Goal: Task Accomplishment & Management: Use online tool/utility

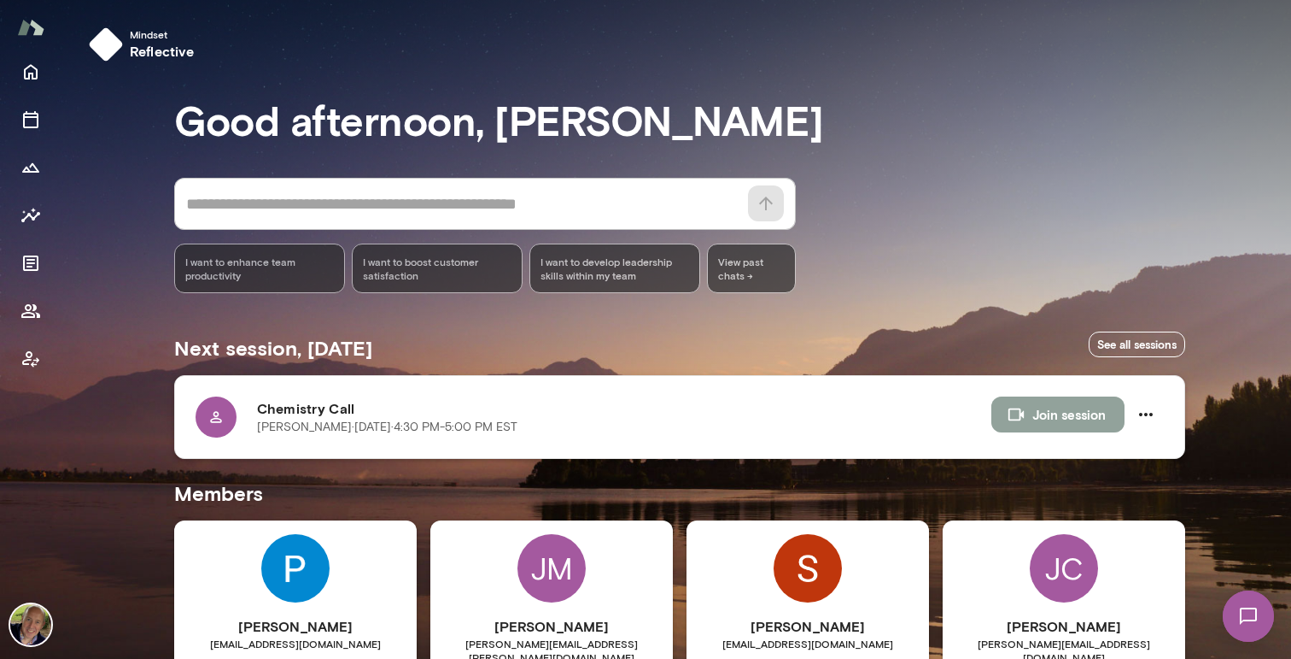
click at [1081, 410] on button "Join session" at bounding box center [1058, 414] width 133 height 36
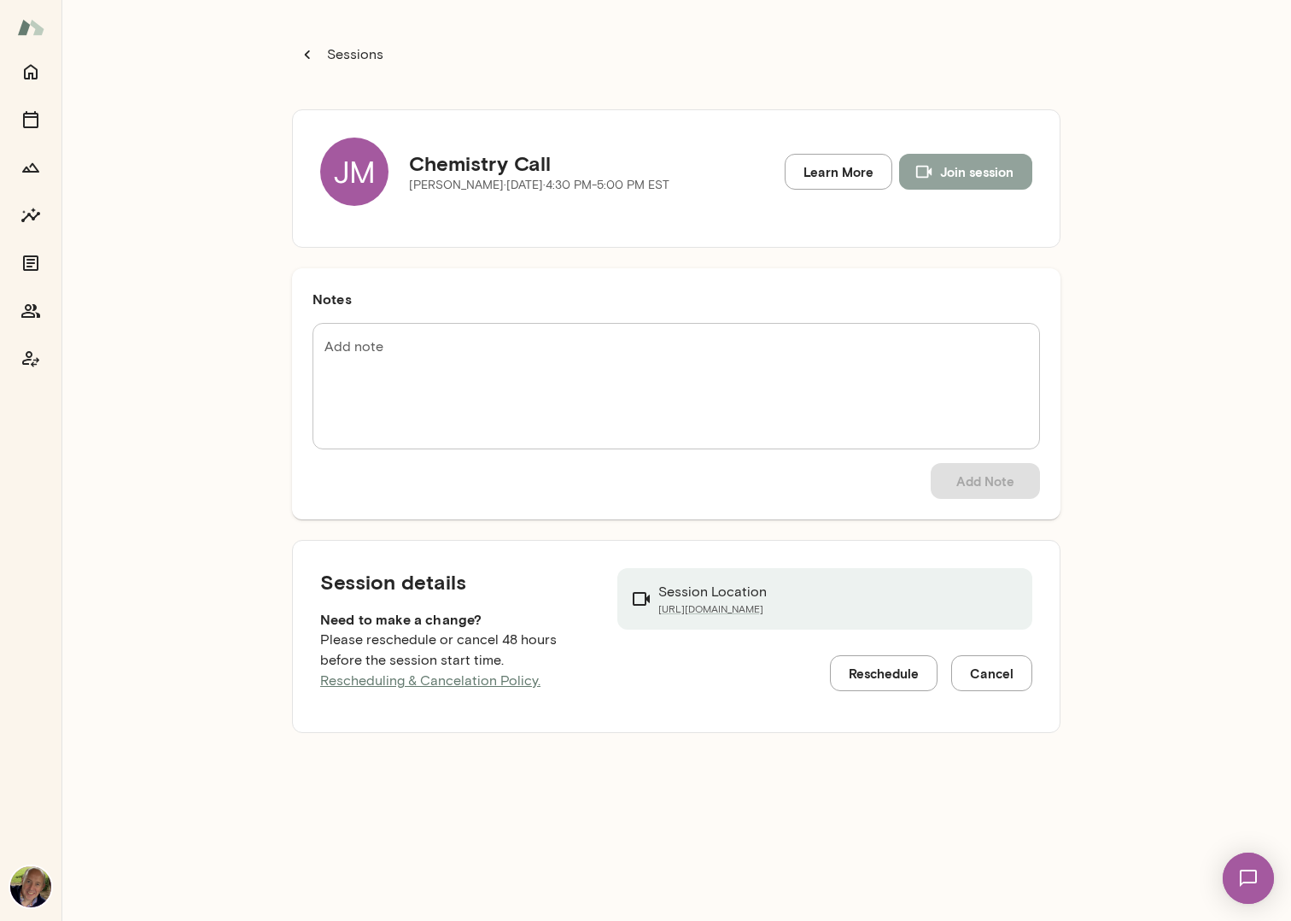
click at [956, 181] on button "Join session" at bounding box center [965, 172] width 133 height 36
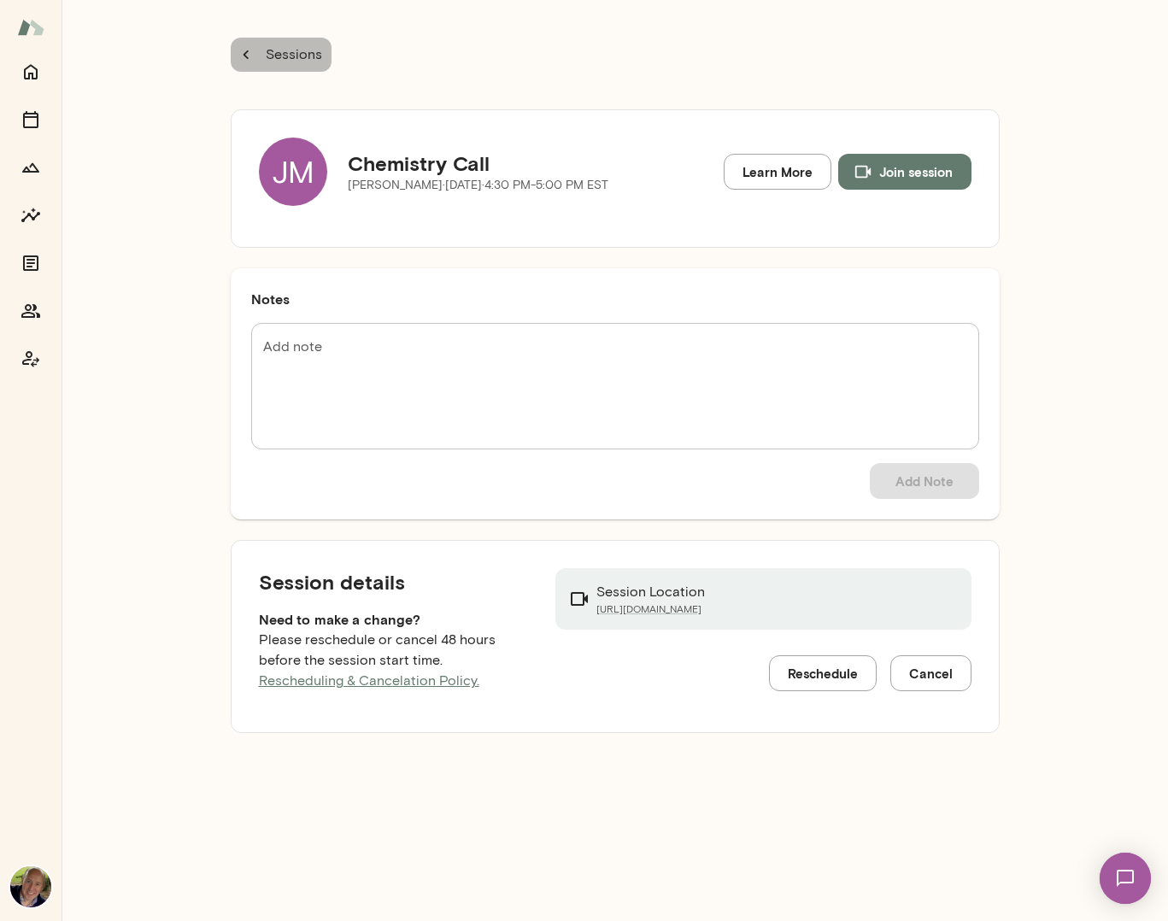
click at [243, 51] on icon "button" at bounding box center [246, 54] width 19 height 19
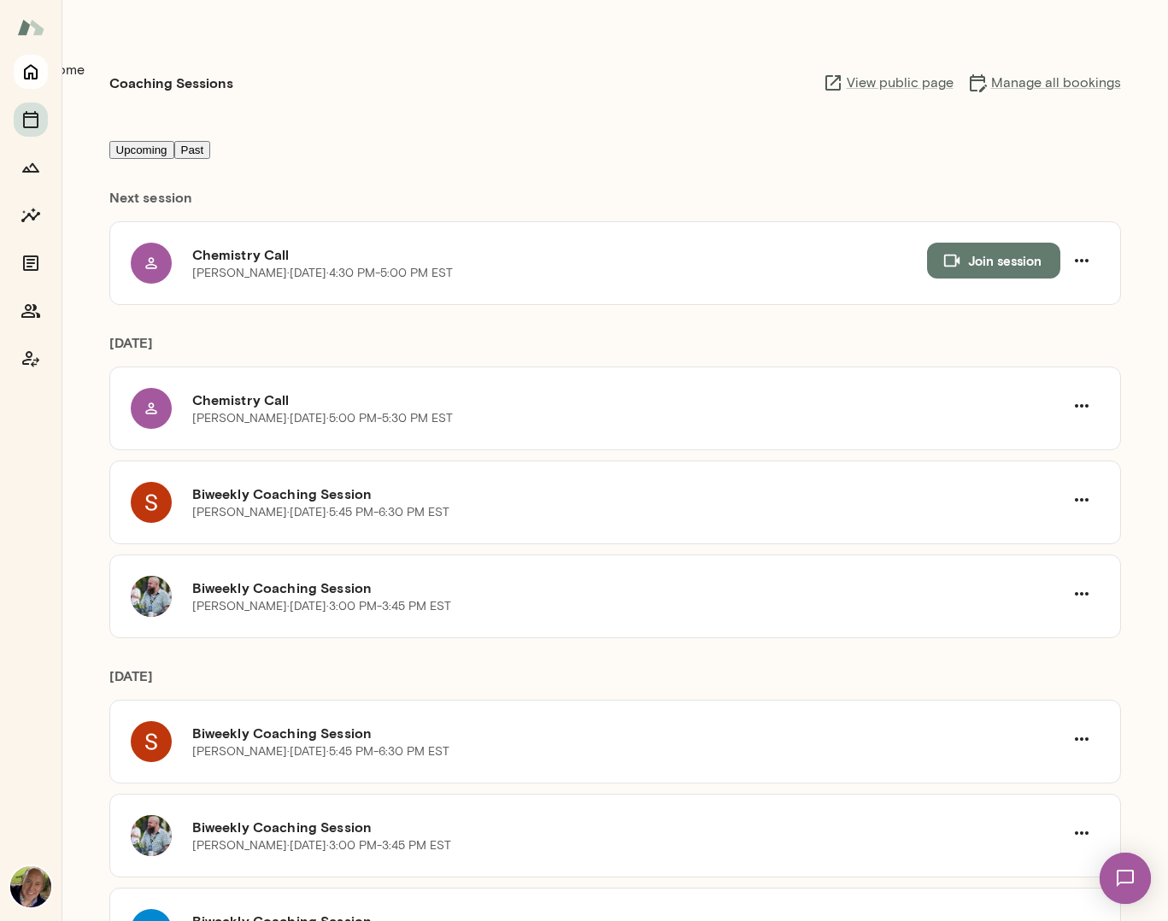
click at [32, 74] on icon "Home" at bounding box center [31, 72] width 14 height 15
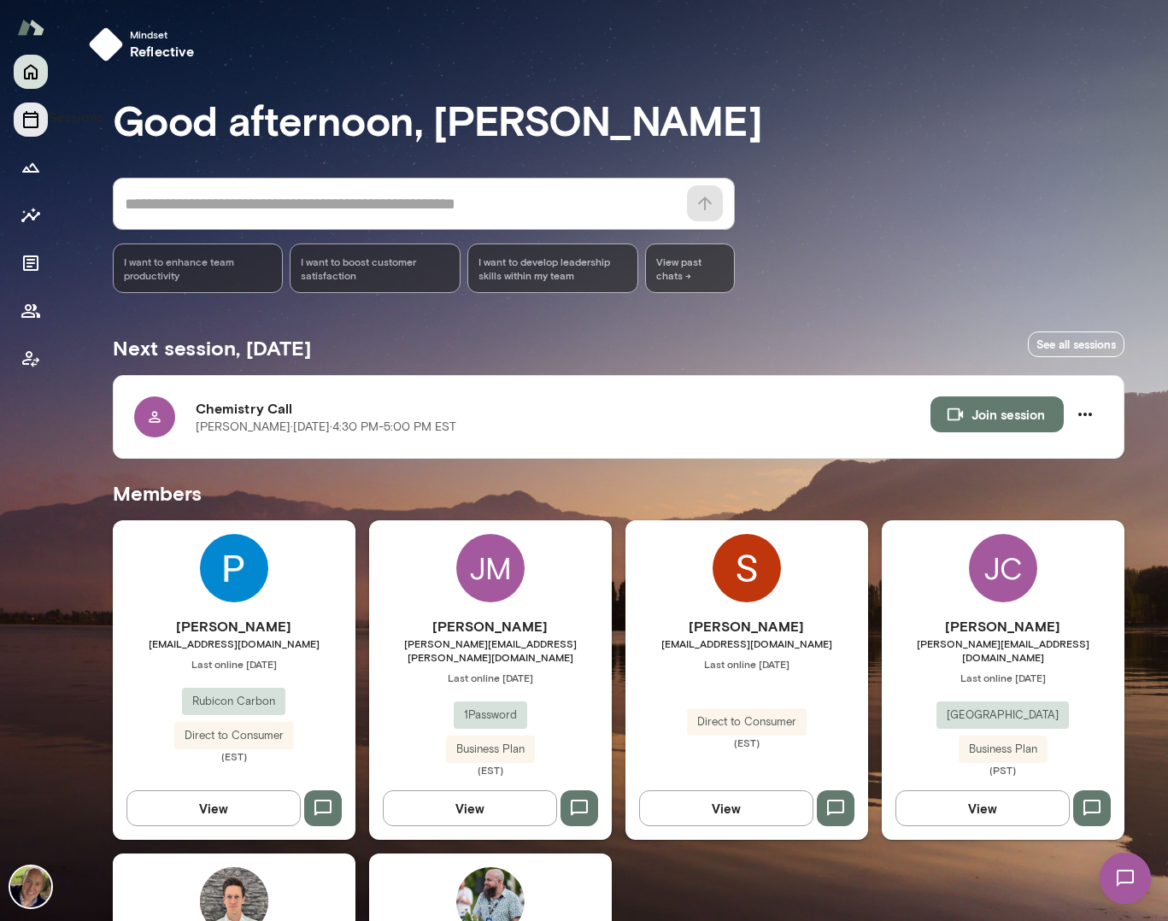
click at [34, 118] on icon "Sessions" at bounding box center [30, 119] width 20 height 20
click at [29, 70] on icon "Home" at bounding box center [30, 71] width 20 height 20
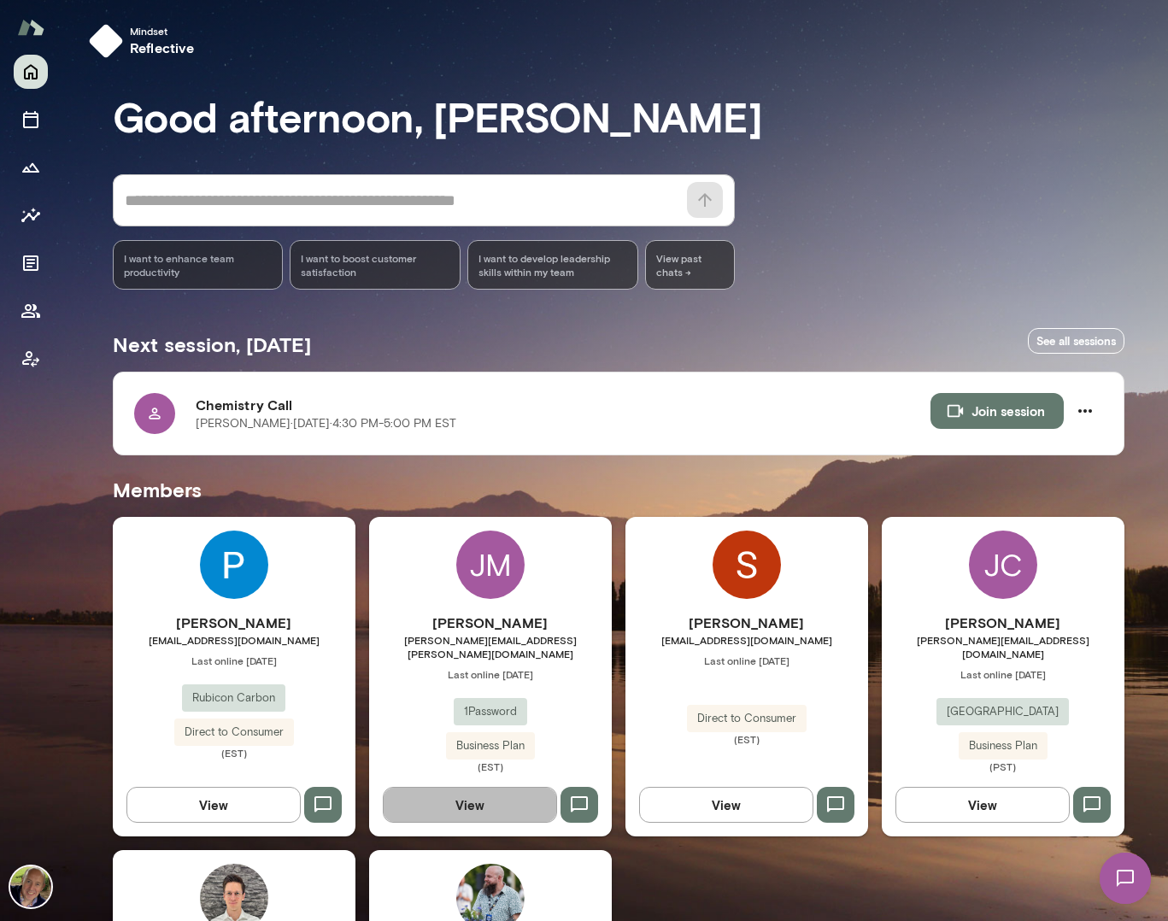
click at [490, 658] on button "View" at bounding box center [470, 805] width 174 height 36
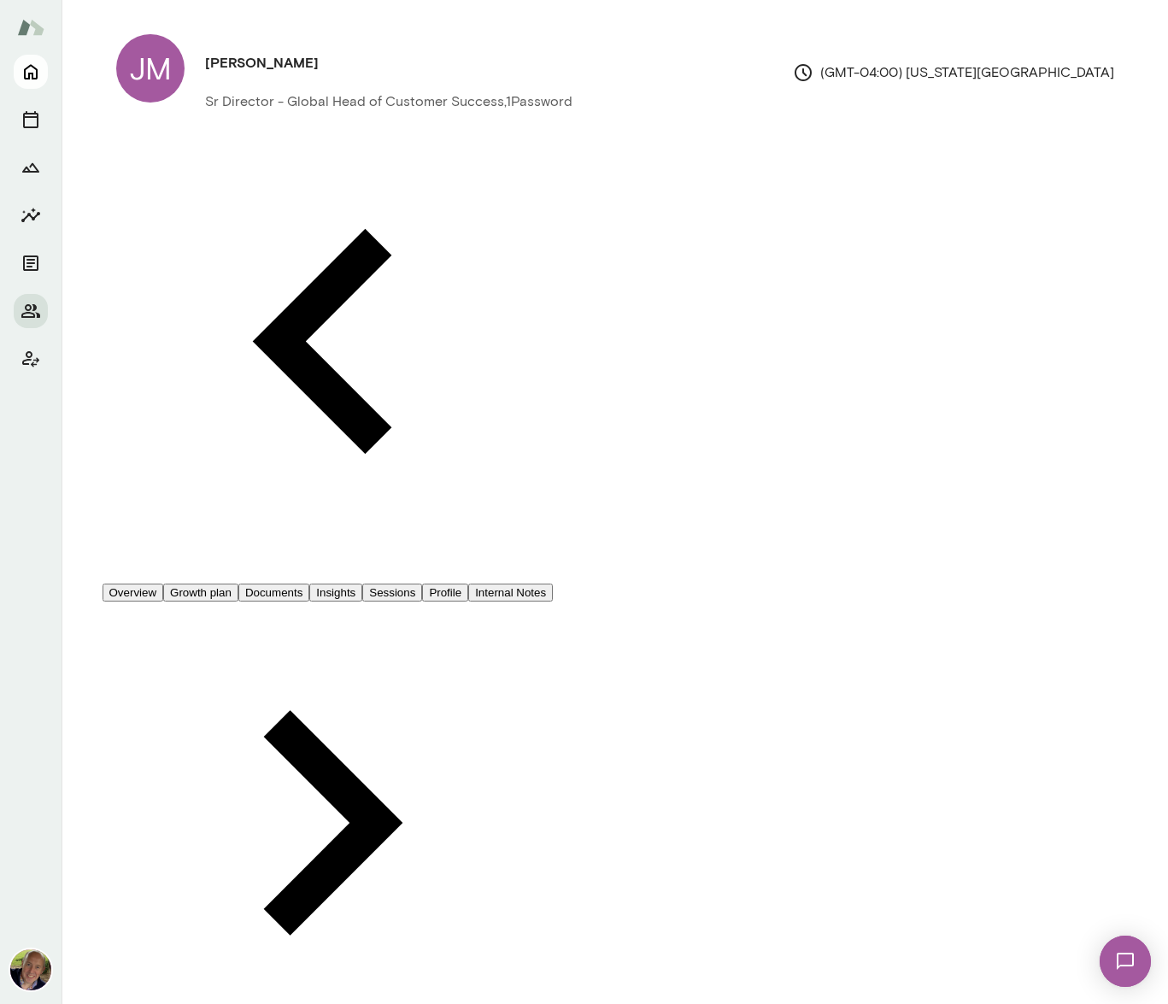
click at [42, 80] on button "Home" at bounding box center [31, 72] width 34 height 34
